Goal: Transaction & Acquisition: Subscribe to service/newsletter

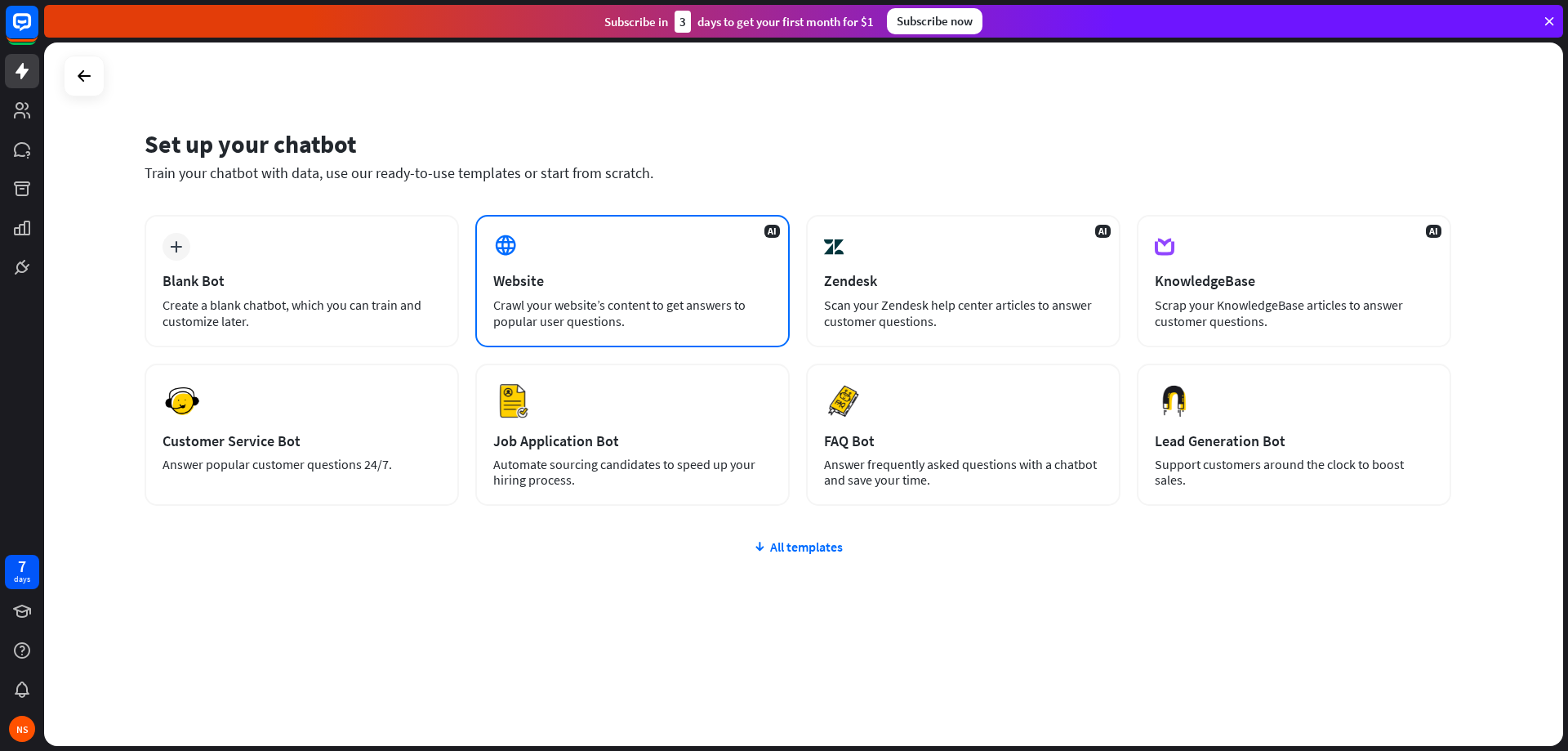
click at [576, 274] on div "Website" at bounding box center [632, 281] width 278 height 19
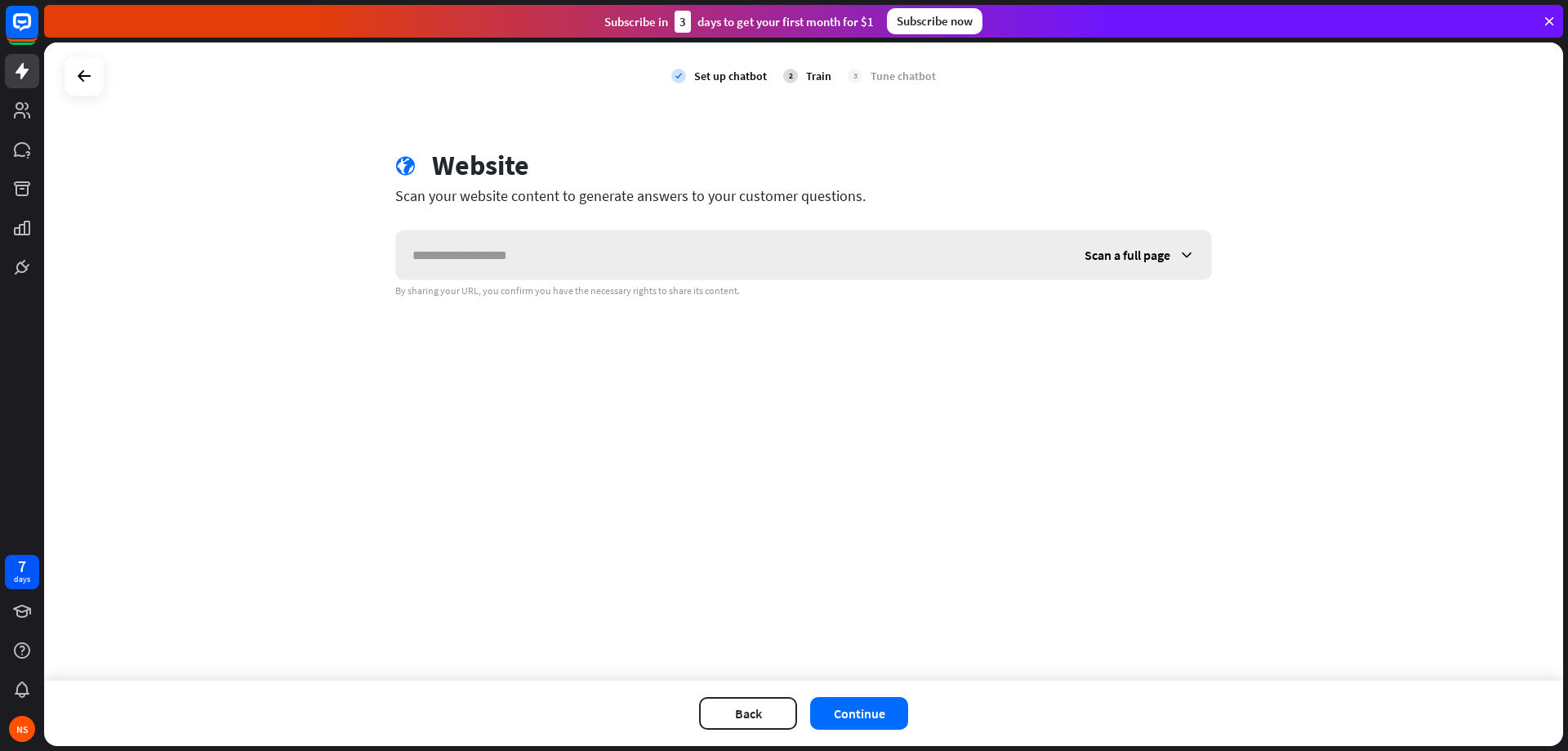
click at [576, 274] on input "text" at bounding box center [732, 254] width 672 height 49
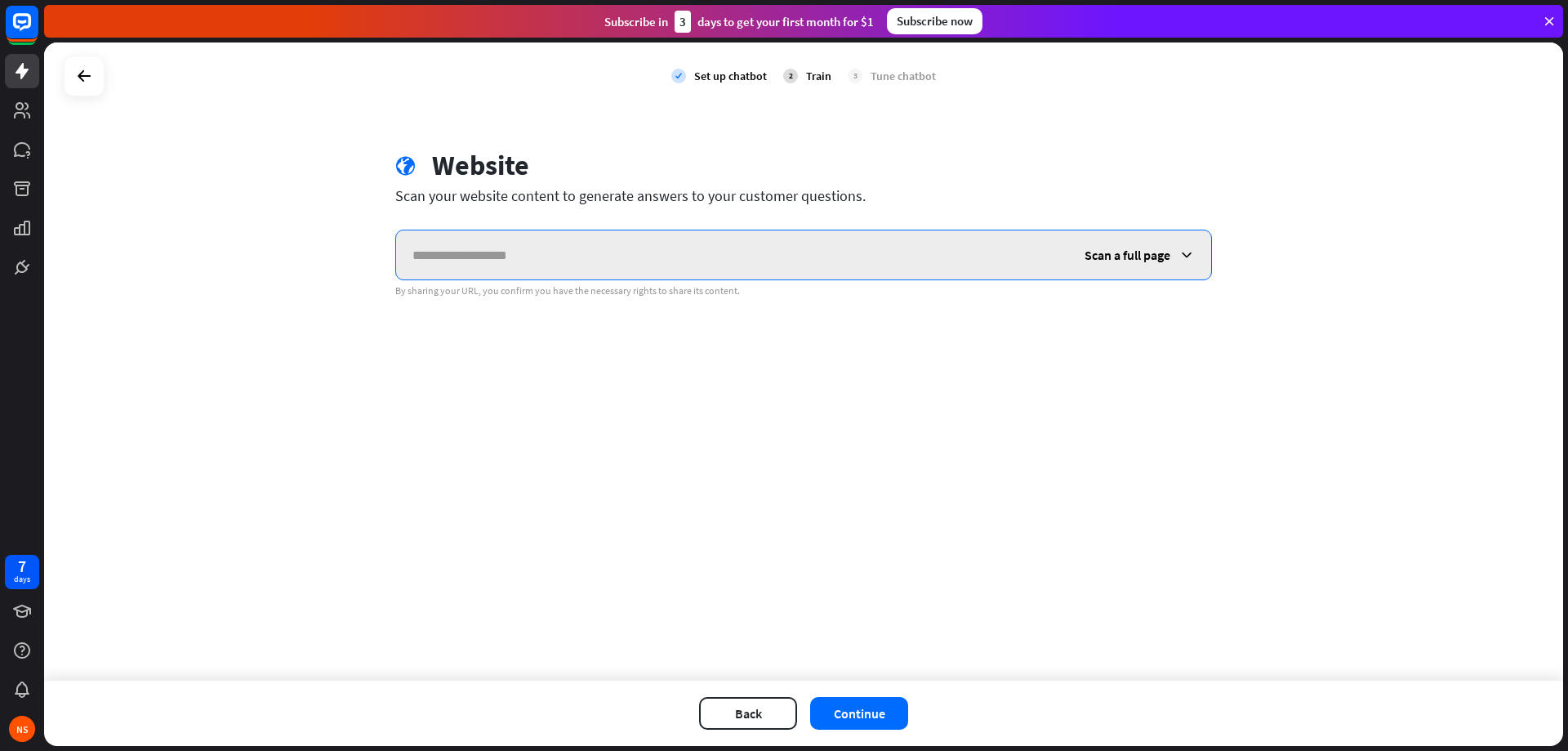
paste input "**********"
type input "**********"
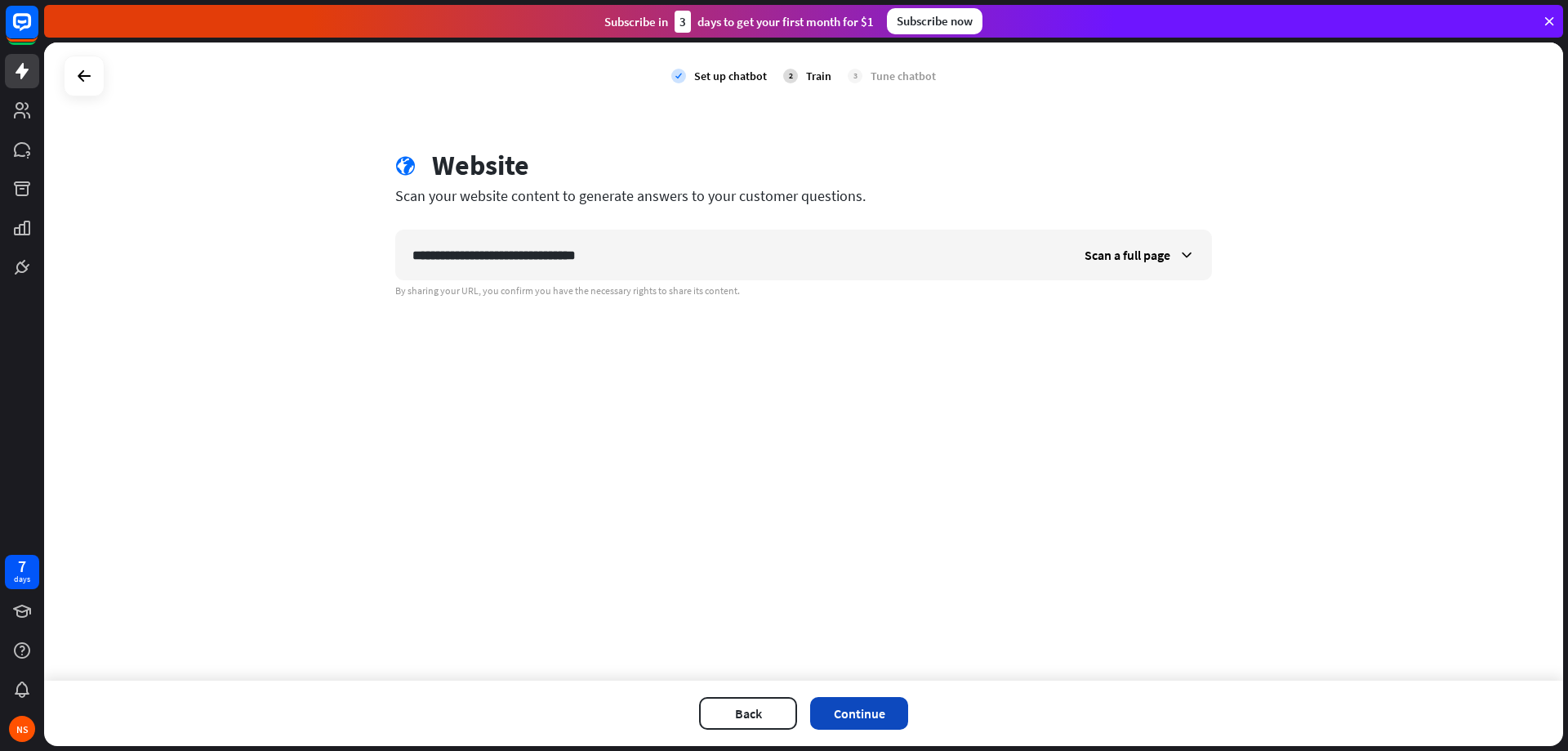
click at [876, 701] on button "Continue" at bounding box center [858, 713] width 98 height 33
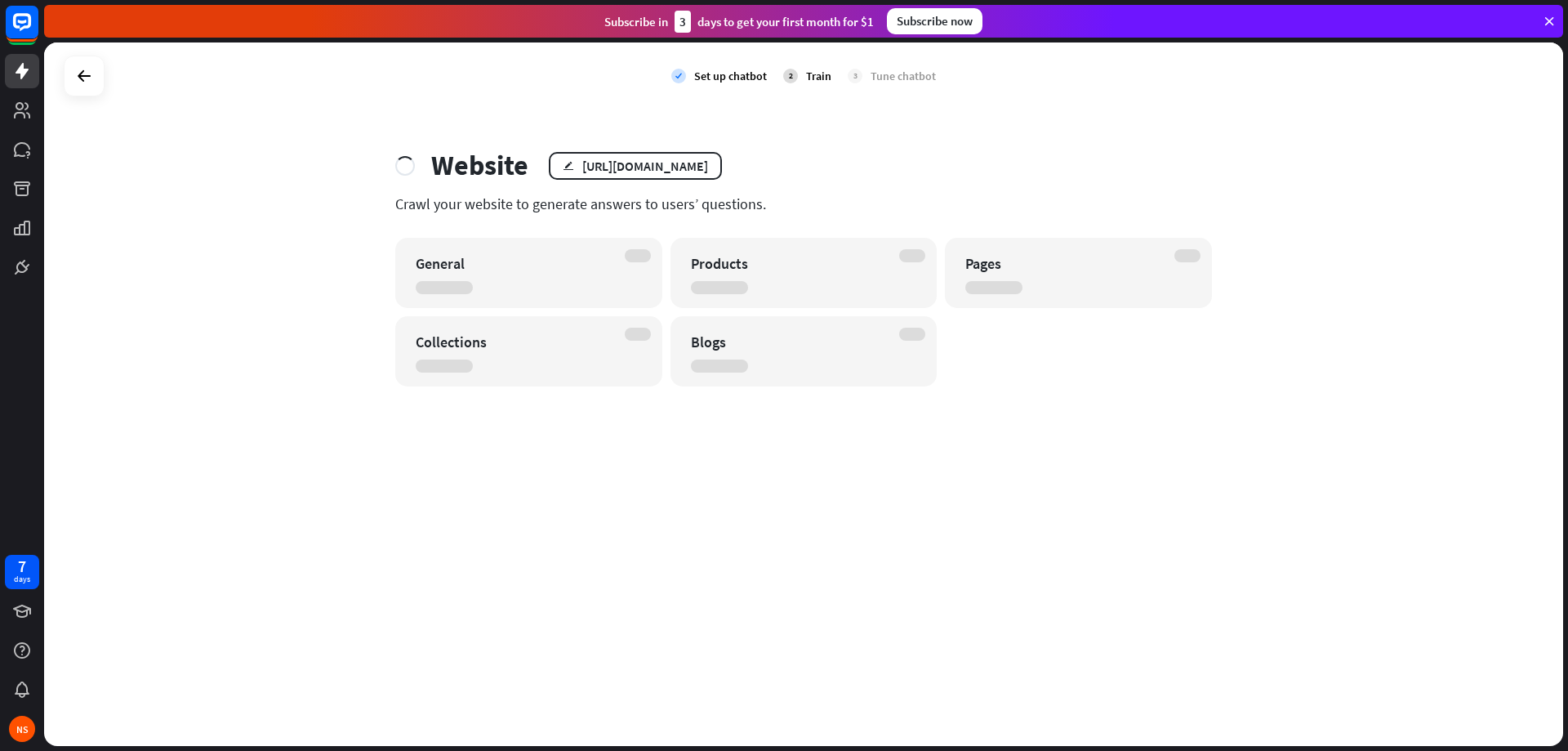
click at [934, 20] on div "Subscribe now" at bounding box center [935, 21] width 96 height 27
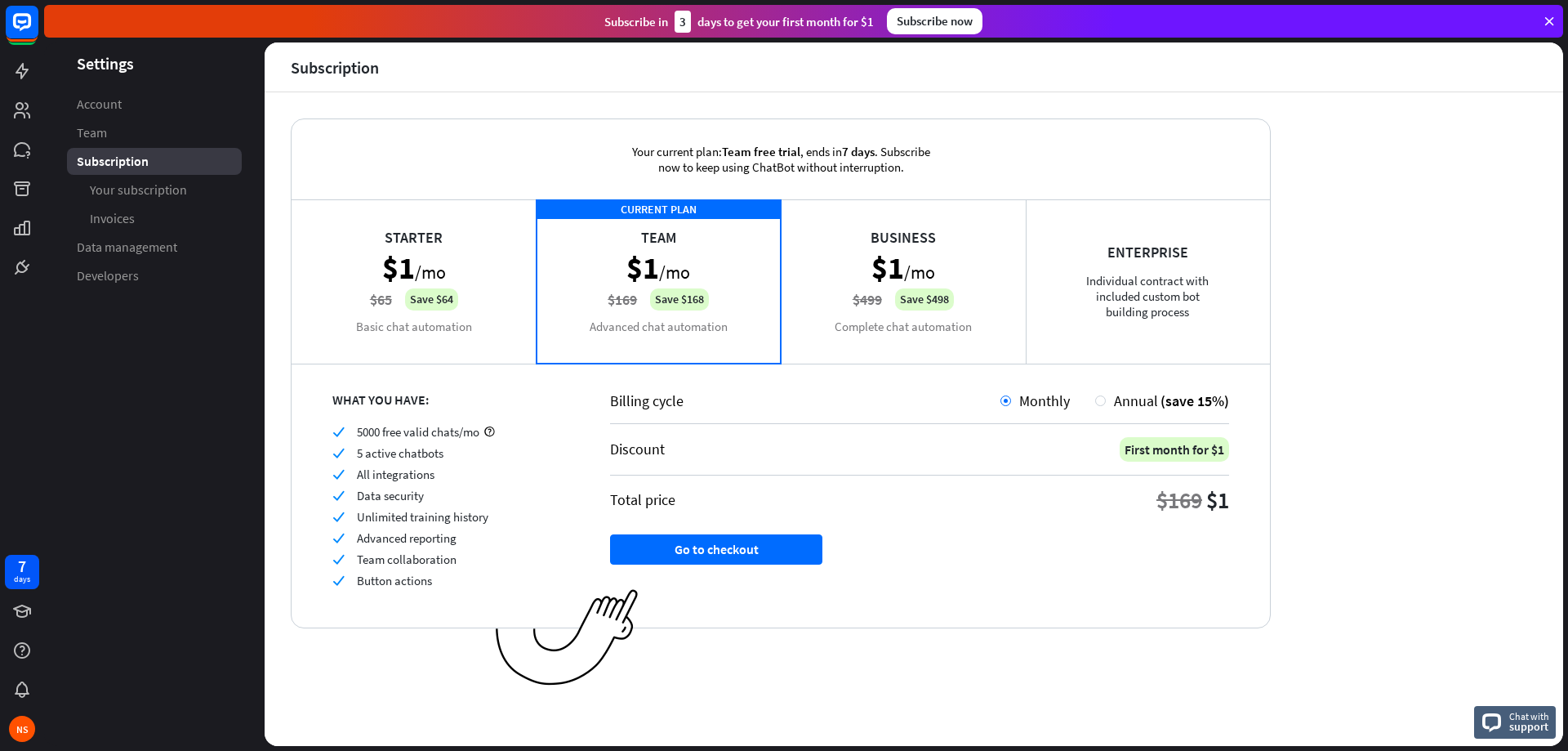
click at [418, 271] on div "Starter $1 /mo $65 Save $64 Basic chat automation" at bounding box center [414, 281] width 245 height 164
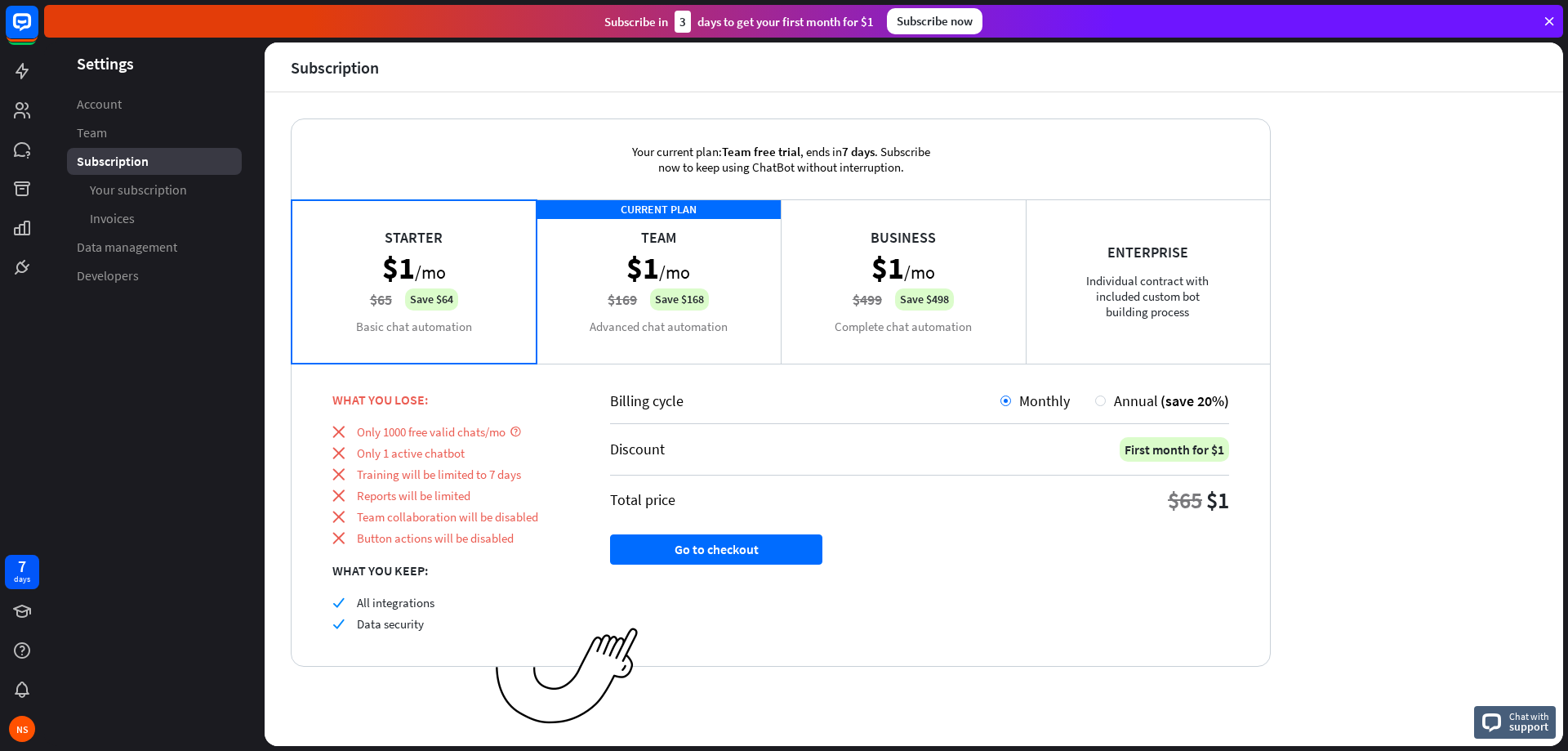
click at [497, 252] on div "Starter $1 /mo $65 Save $64 Basic chat automation" at bounding box center [414, 281] width 245 height 164
click at [600, 311] on div "CURRENT PLAN Team $1 /mo $169 Save $168 Advanced chat automation" at bounding box center [659, 281] width 245 height 164
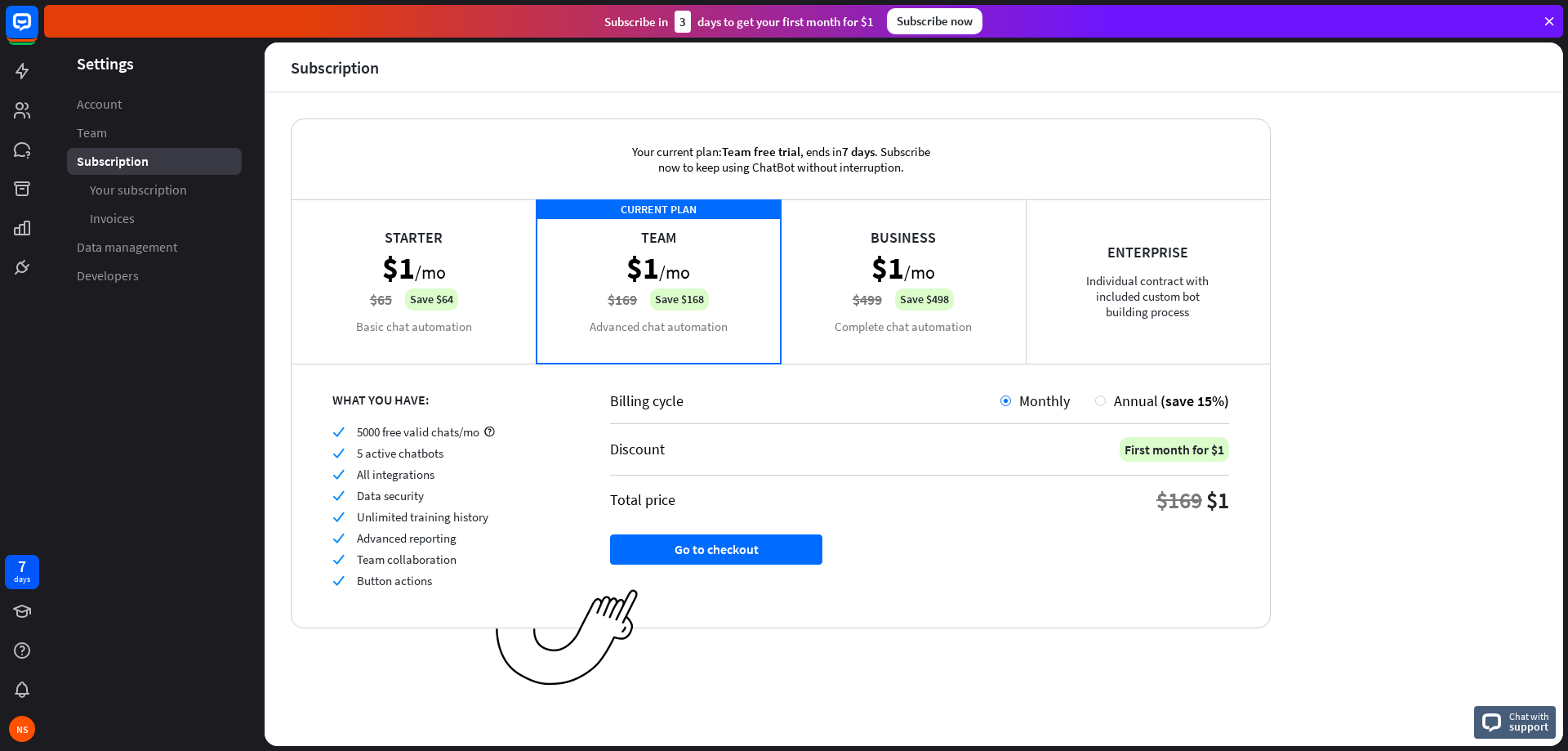
click at [487, 283] on div "Starter $1 /mo $65 Save $64 Basic chat automation" at bounding box center [414, 281] width 245 height 164
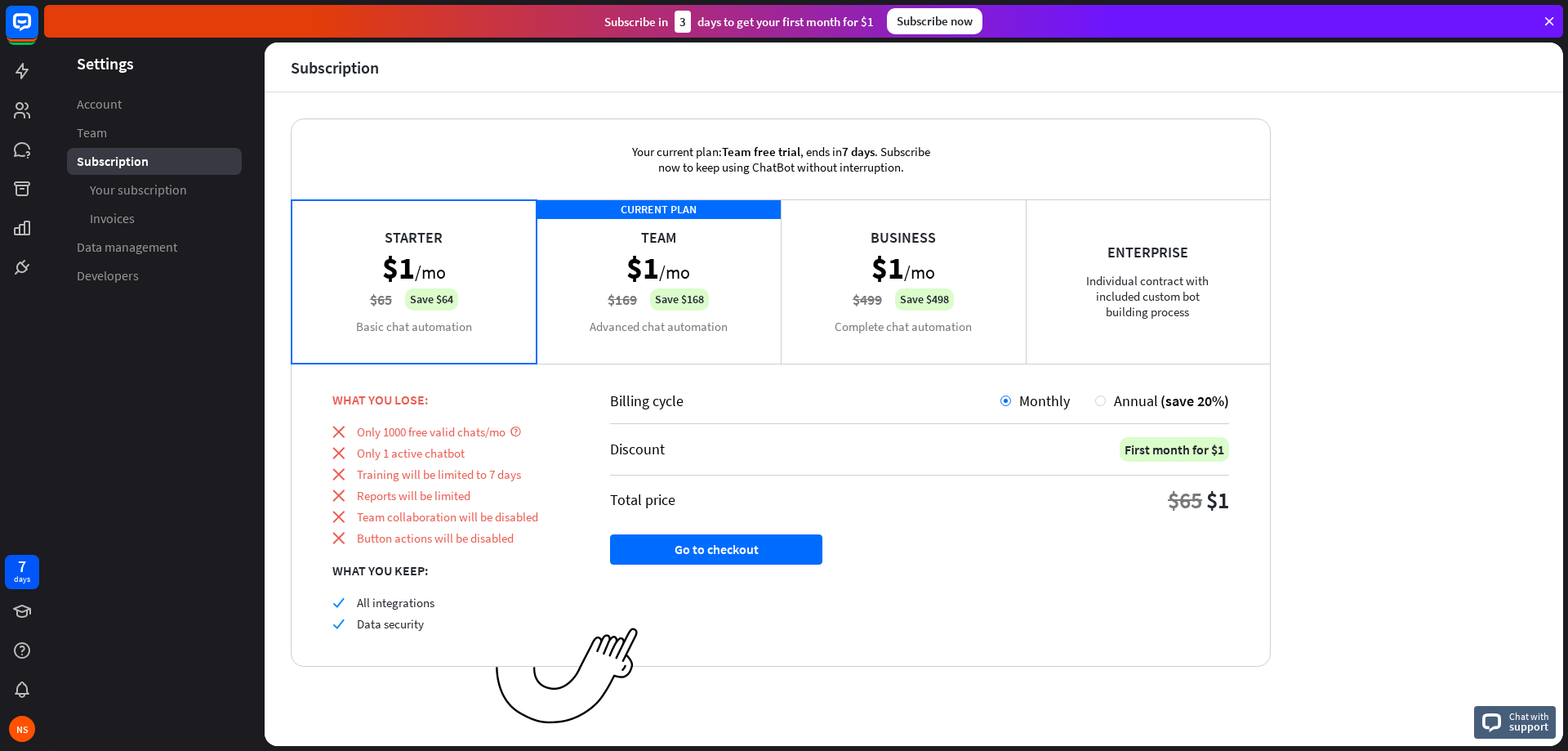
click at [567, 236] on div "CURRENT PLAN Team $1 /mo $169 Save $168 Advanced chat automation" at bounding box center [659, 281] width 245 height 164
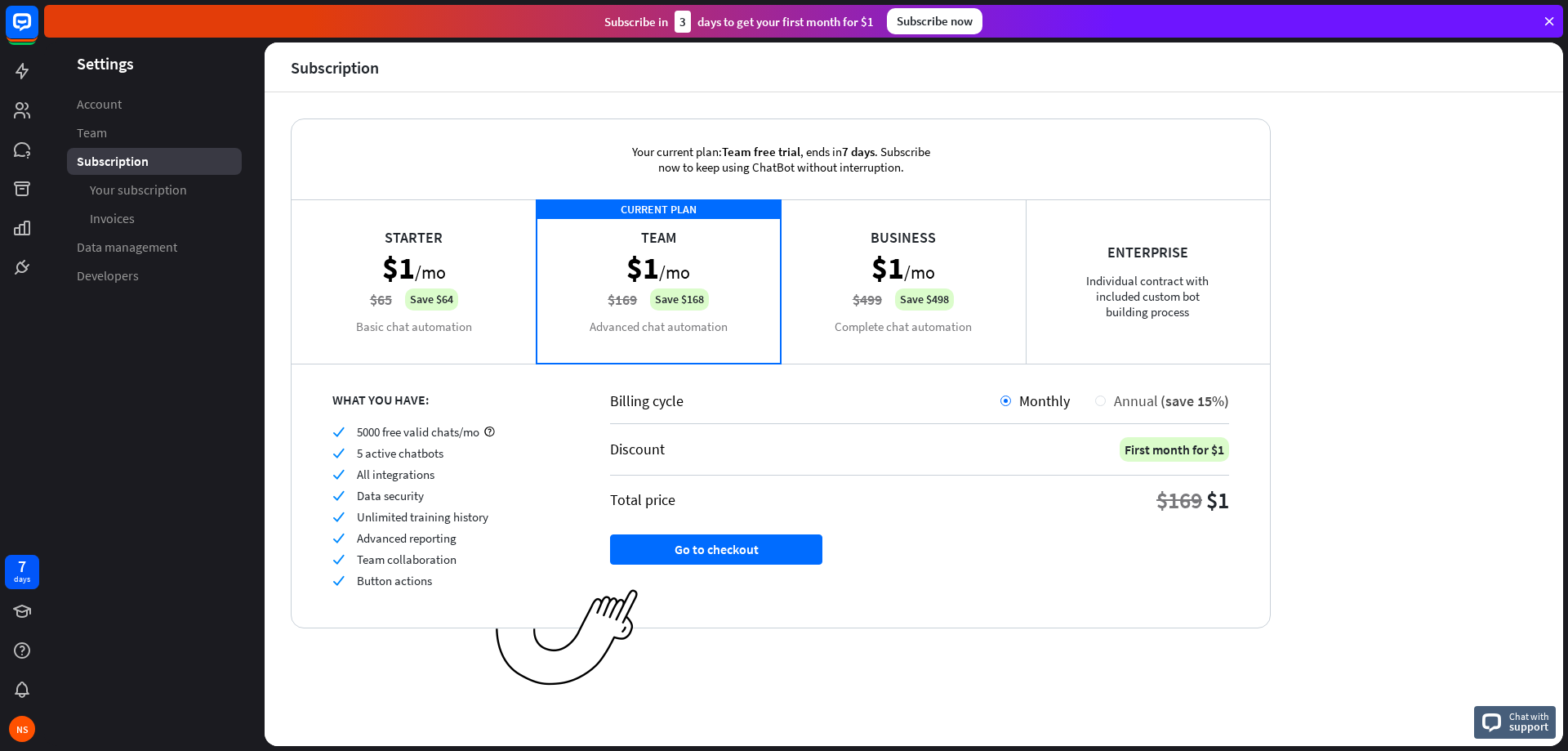
click at [1119, 400] on span "Annual" at bounding box center [1136, 401] width 45 height 19
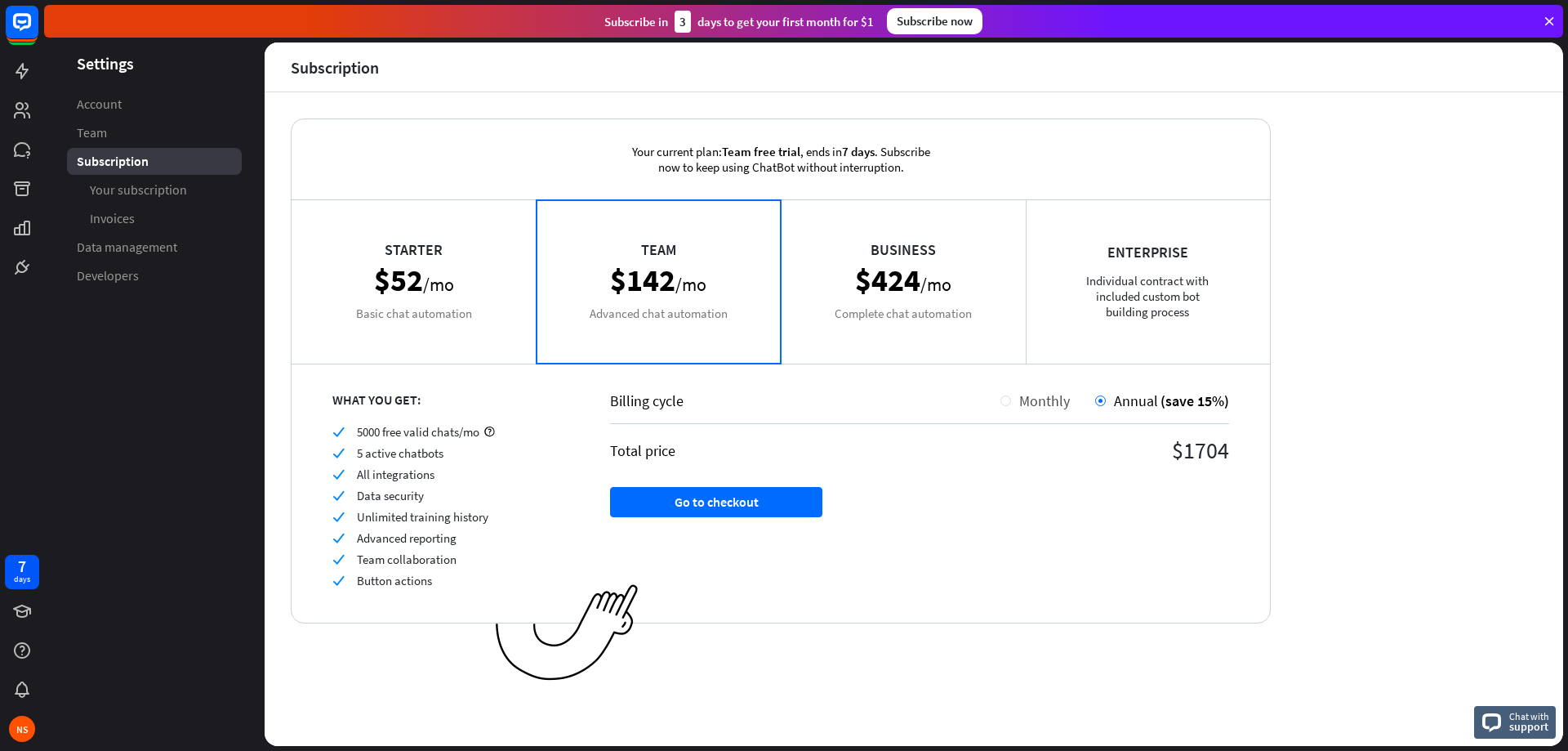
click at [1018, 396] on div "Monthly" at bounding box center [1040, 401] width 59 height 19
